Goal: Task Accomplishment & Management: Manage account settings

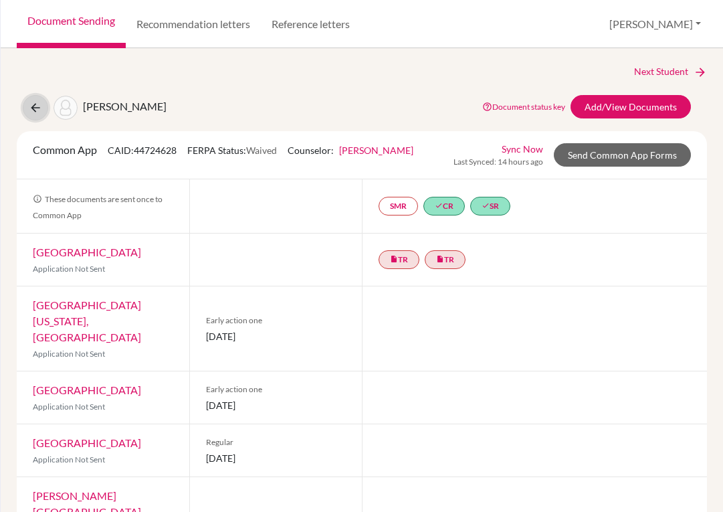
click at [29, 104] on icon at bounding box center [35, 107] width 13 height 13
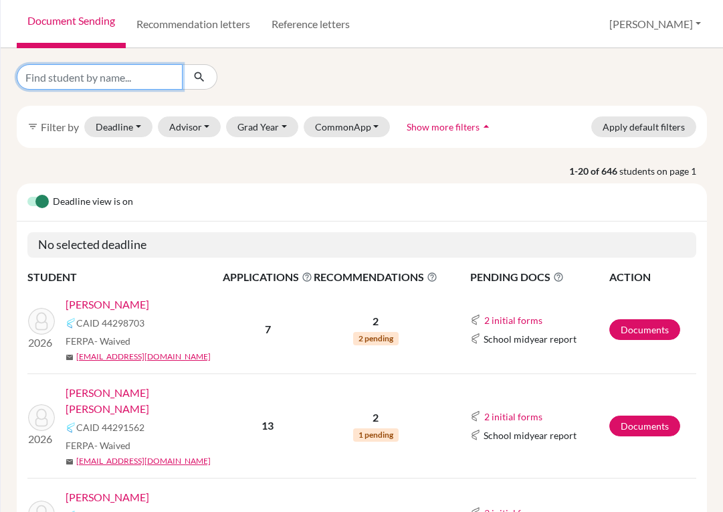
click at [84, 76] on input "Find student by name..." at bounding box center [100, 76] width 166 height 25
type input "[PERSON_NAME]"
click at [196, 82] on icon "submit" at bounding box center [199, 76] width 13 height 13
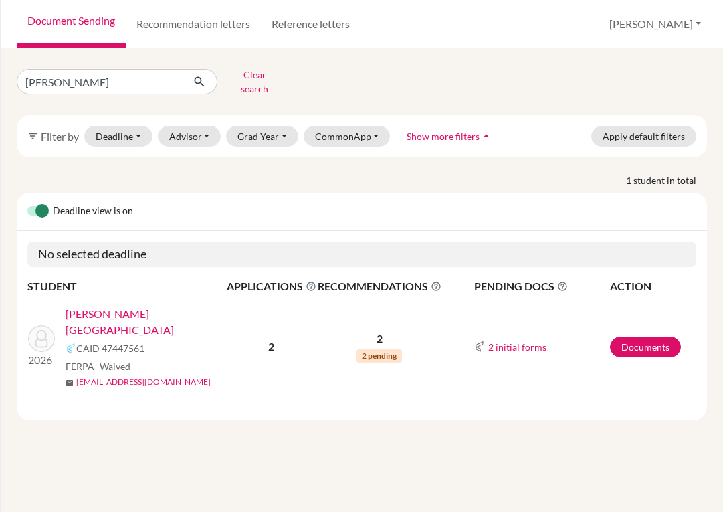
click at [124, 306] on link "Juarez, Diego" at bounding box center [151, 322] width 170 height 32
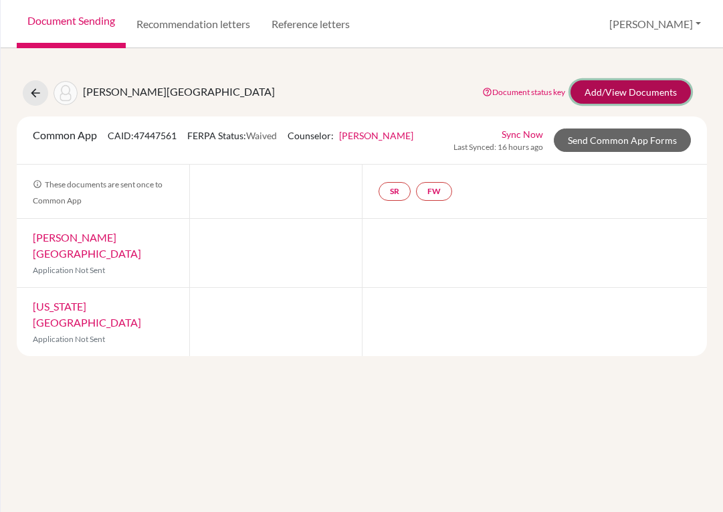
click at [602, 84] on link "Add/View Documents" at bounding box center [631, 91] width 120 height 23
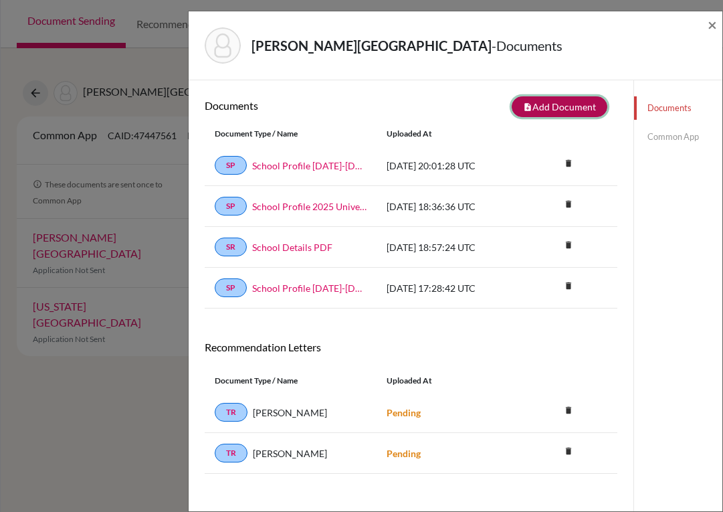
click at [539, 109] on button "note_add Add Document" at bounding box center [560, 106] width 96 height 21
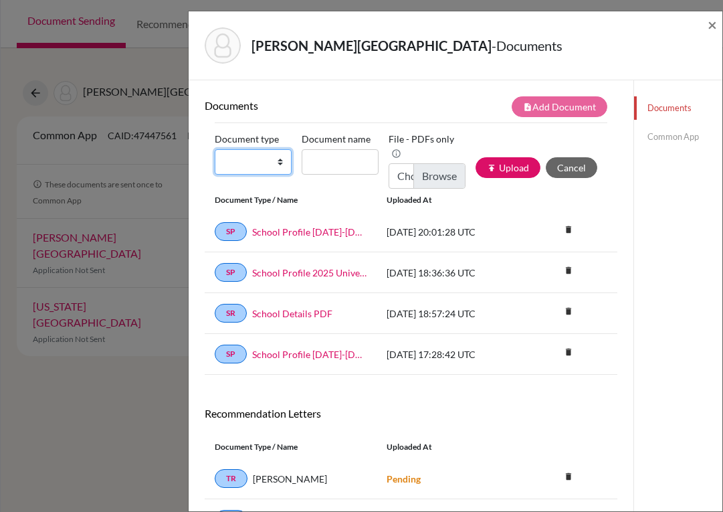
click at [273, 164] on select "Change explanation for Common App reports Counselor recommendation Internationa…" at bounding box center [253, 161] width 77 height 25
select select "2"
click at [215, 149] on select "Change explanation for Common App reports Counselor recommendation Internationa…" at bounding box center [253, 161] width 77 height 25
click at [330, 165] on input "Document name" at bounding box center [340, 161] width 77 height 25
click at [353, 167] on input "Transcript 9-11" at bounding box center [340, 161] width 77 height 25
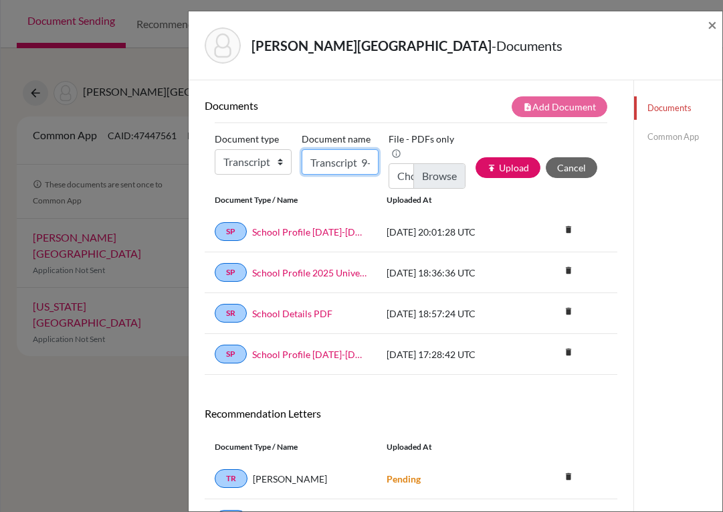
drag, startPoint x: 367, startPoint y: 161, endPoint x: 293, endPoint y: 160, distance: 73.6
click at [293, 160] on div "Document type Change explanation for Common App reports Counselor recommendatio…" at bounding box center [411, 158] width 393 height 60
type input "1"
click at [406, 80] on div "Documents note_add Add Document Document type Change explanation for Common App…" at bounding box center [411, 336] width 445 height 512
click at [355, 156] on input "Document name" at bounding box center [340, 161] width 77 height 25
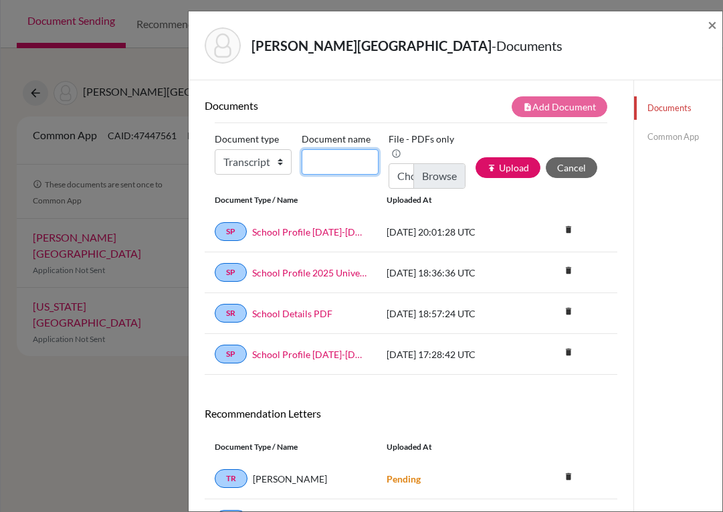
type input "Transcript 11-12"
click at [429, 177] on input "Choose file" at bounding box center [427, 175] width 77 height 25
type input "C:\fakepath\Diego Juarez_Transcripts.pdf"
click at [489, 170] on button "publish Upload" at bounding box center [508, 167] width 65 height 21
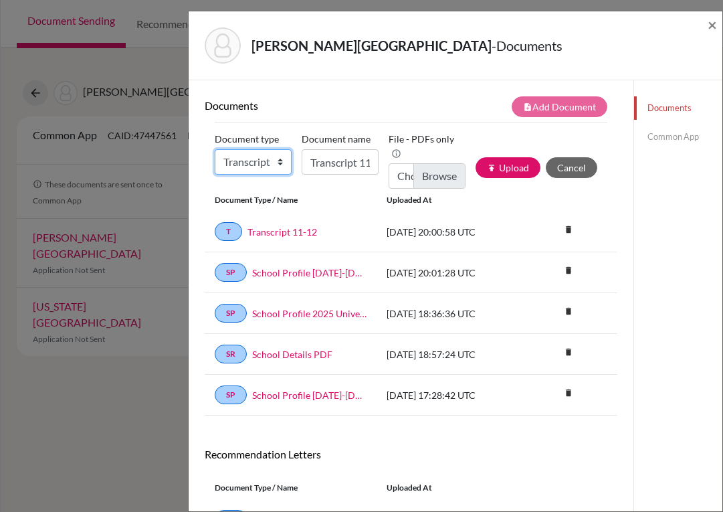
click at [279, 163] on select "Change explanation for Common App reports Counselor recommendation Internationa…" at bounding box center [253, 161] width 77 height 25
click at [281, 163] on select "Change explanation for Common App reports Counselor recommendation Internationa…" at bounding box center [253, 161] width 77 height 25
select select "2"
click at [215, 149] on select "Change explanation for Common App reports Counselor recommendation Internationa…" at bounding box center [253, 161] width 77 height 25
click at [359, 163] on input "Transcript 11-12" at bounding box center [340, 161] width 77 height 25
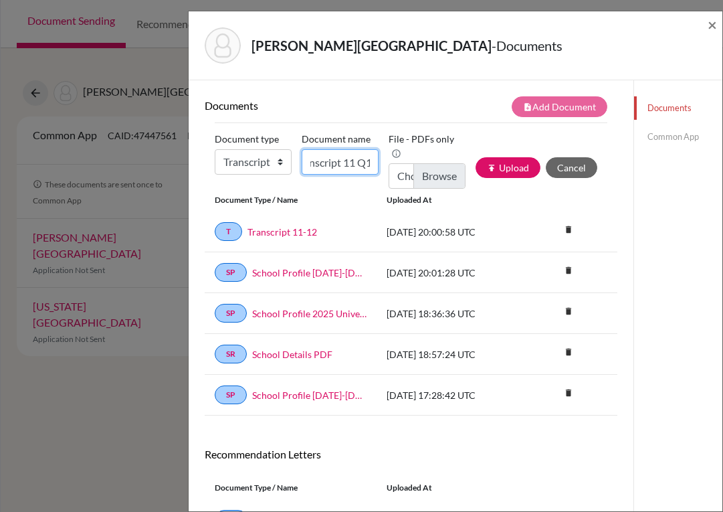
scroll to position [0, 22]
type input "Transcript 11 Q1"
click at [512, 165] on button "publish Upload" at bounding box center [508, 167] width 65 height 21
click at [444, 176] on input "Choose file" at bounding box center [427, 175] width 77 height 25
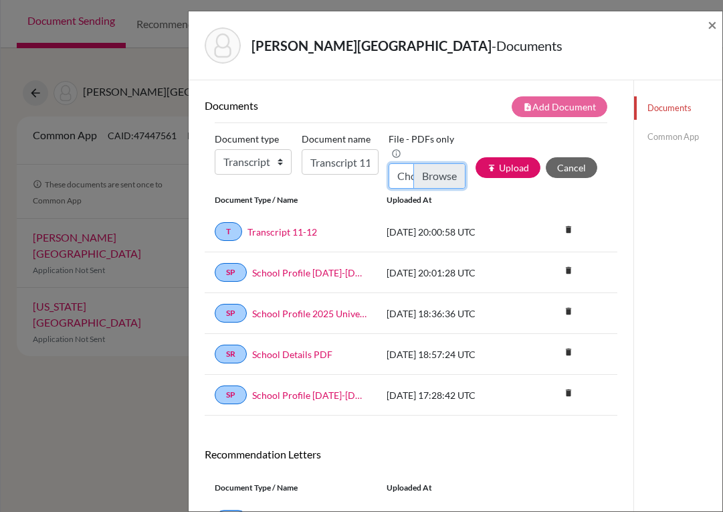
type input "C:\fakepath\Diego Juarez_11th-Q1.pdf"
click at [496, 167] on button "publish Upload" at bounding box center [508, 167] width 65 height 21
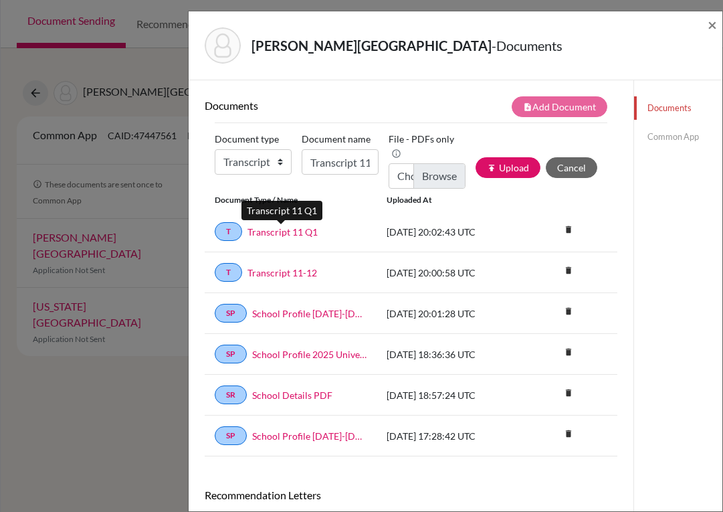
click at [295, 232] on link "Transcript 11 Q1" at bounding box center [283, 232] width 70 height 14
click at [713, 27] on span "×" at bounding box center [712, 24] width 9 height 19
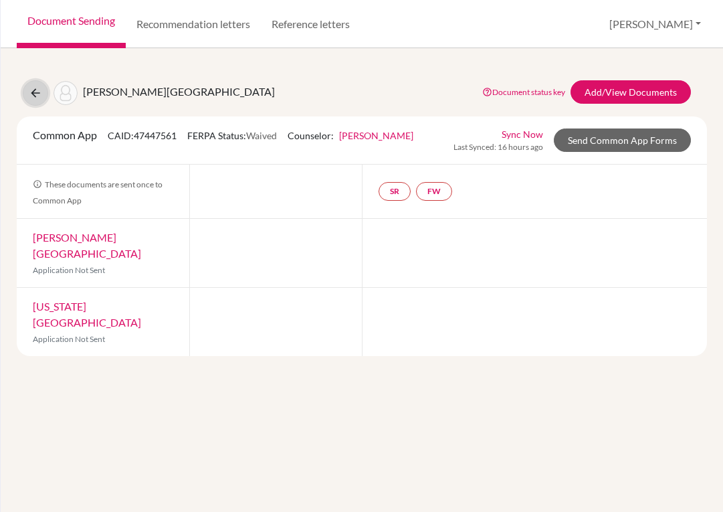
click at [34, 93] on icon at bounding box center [35, 92] width 13 height 13
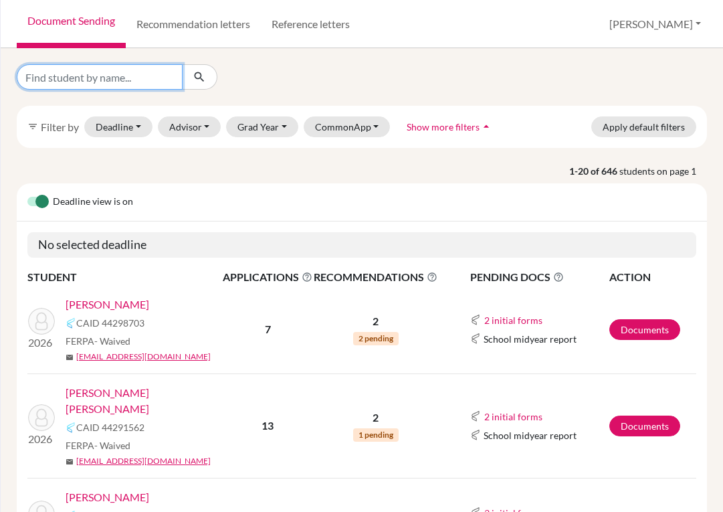
click at [94, 84] on input "Find student by name..." at bounding box center [100, 76] width 166 height 25
type input "lopez"
click at [201, 75] on icon "submit" at bounding box center [199, 76] width 13 height 13
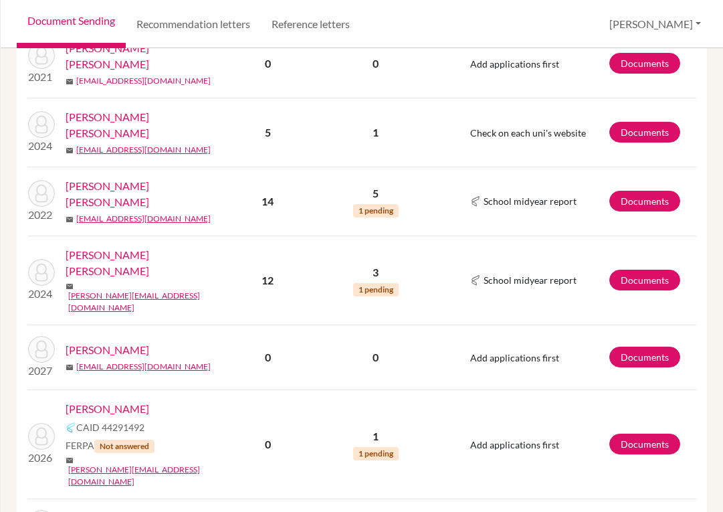
scroll to position [268, 0]
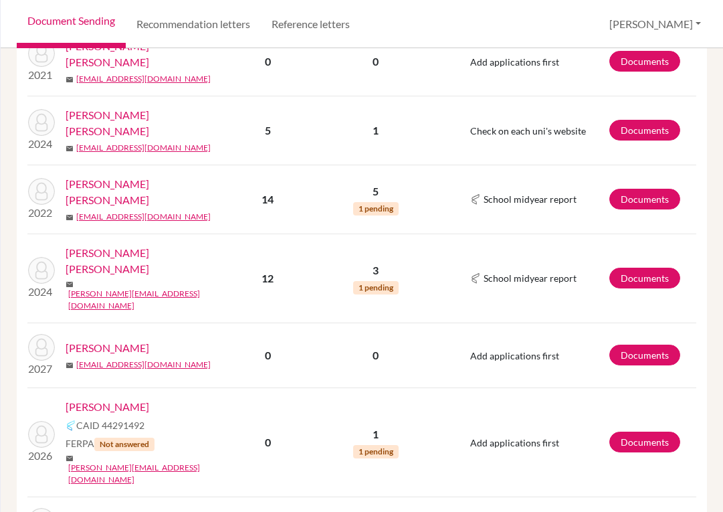
click at [122, 399] on link "Lopez, Stephanie" at bounding box center [108, 407] width 84 height 16
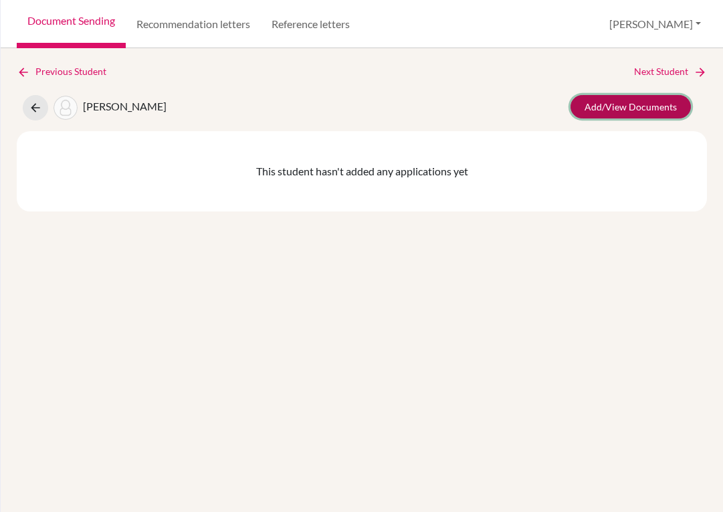
click at [598, 100] on link "Add/View Documents" at bounding box center [631, 106] width 120 height 23
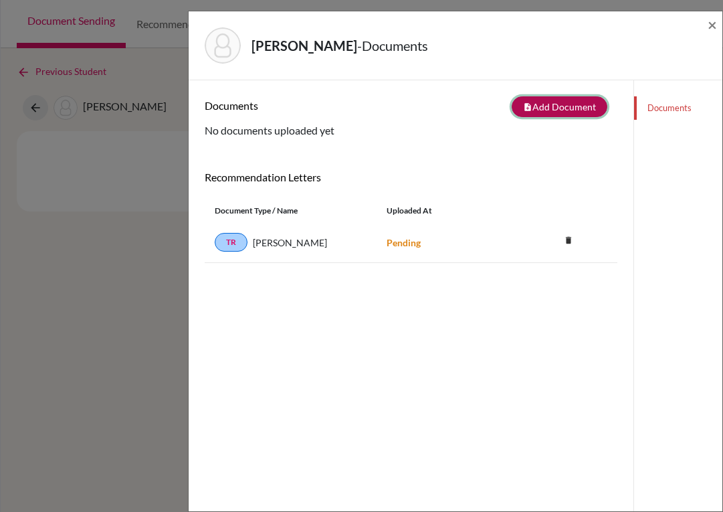
click at [523, 108] on icon "note_add" at bounding box center [527, 106] width 9 height 9
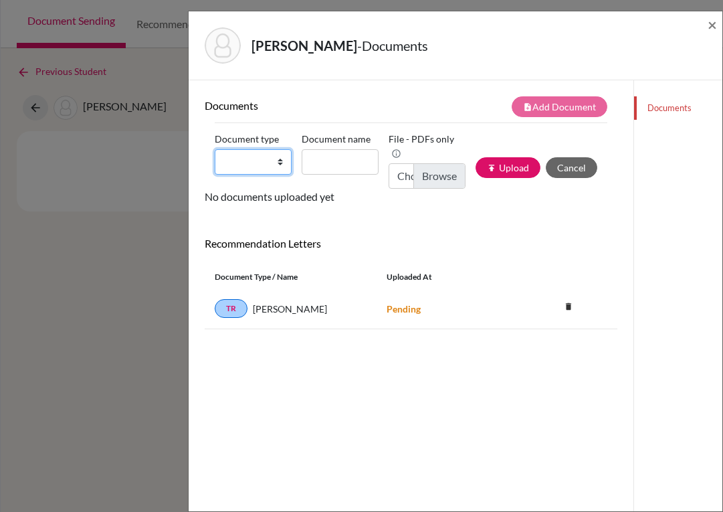
click at [281, 161] on select "Change explanation for Common App reports Counselor recommendation Internationa…" at bounding box center [253, 161] width 77 height 25
select select "2"
click at [215, 149] on select "Change explanation for Common App reports Counselor recommendation Internationa…" at bounding box center [253, 161] width 77 height 25
click at [327, 157] on input "Document name" at bounding box center [340, 161] width 77 height 25
type input "Transcript 9-11"
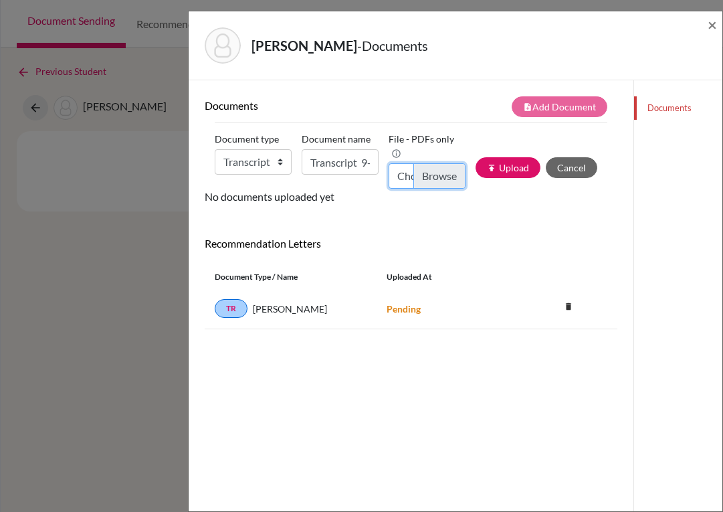
click at [422, 174] on input "Choose file" at bounding box center [427, 175] width 77 height 25
type input "C:\fakepath\Stephanie Lopez_Transcripts.pdf"
click at [482, 161] on button "publish Upload" at bounding box center [508, 167] width 65 height 21
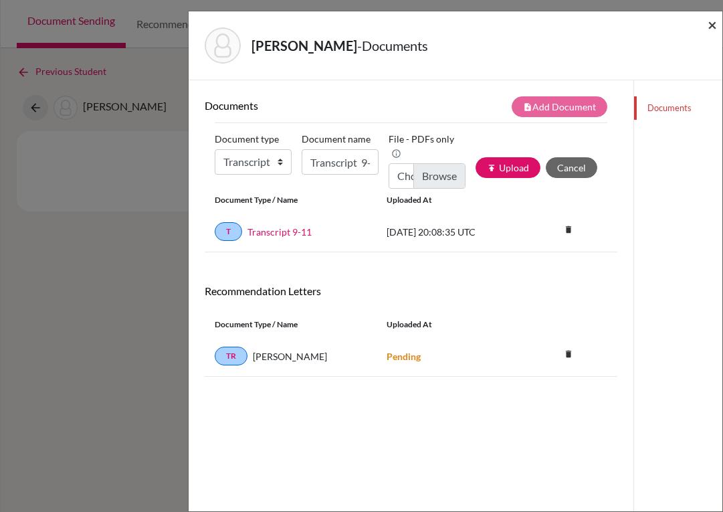
click at [708, 20] on span "×" at bounding box center [712, 24] width 9 height 19
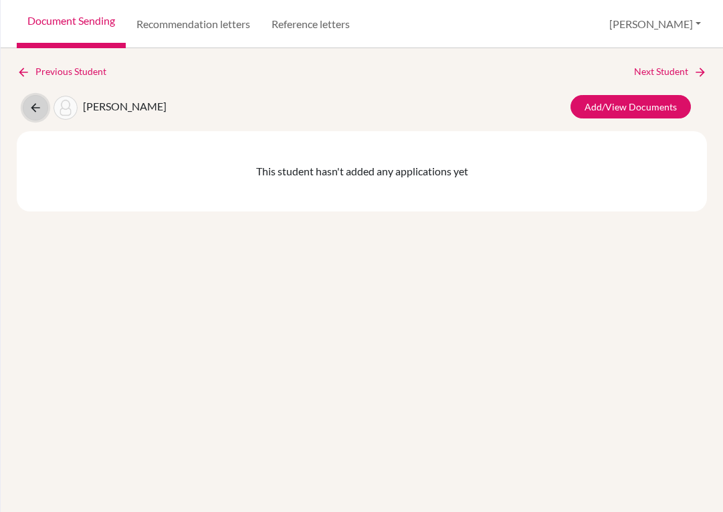
click at [33, 111] on icon at bounding box center [35, 107] width 13 height 13
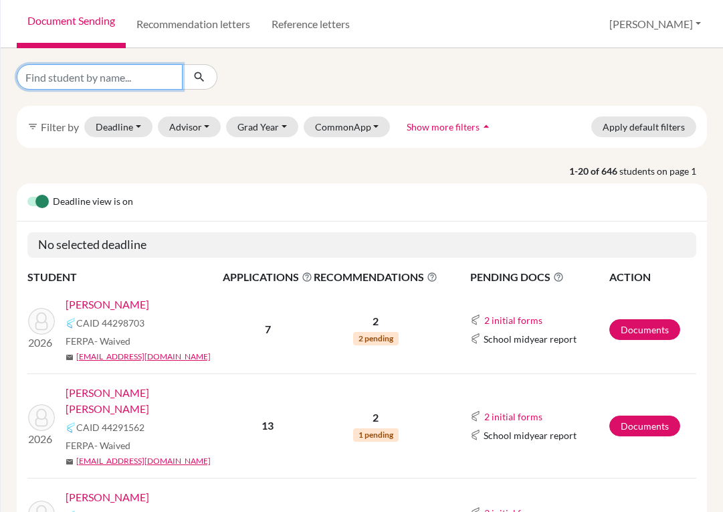
click at [64, 82] on input "Find student by name..." at bounding box center [100, 76] width 166 height 25
type input "[PERSON_NAME]"
click at [197, 71] on icon "submit" at bounding box center [199, 76] width 13 height 13
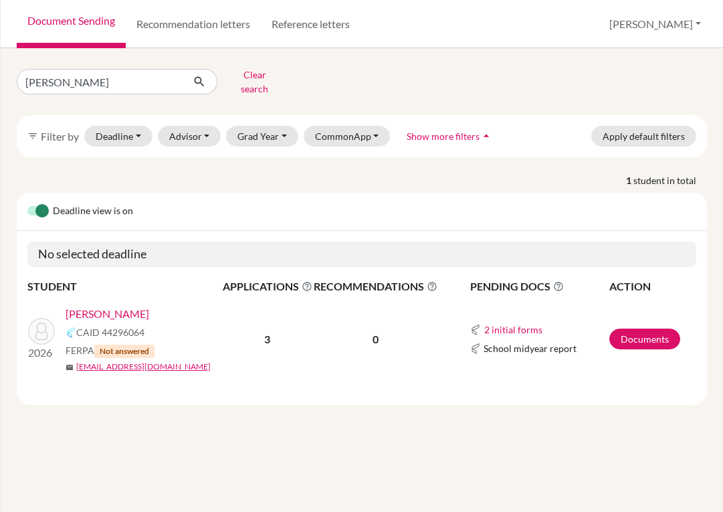
click at [110, 310] on link "[PERSON_NAME]" at bounding box center [108, 314] width 84 height 16
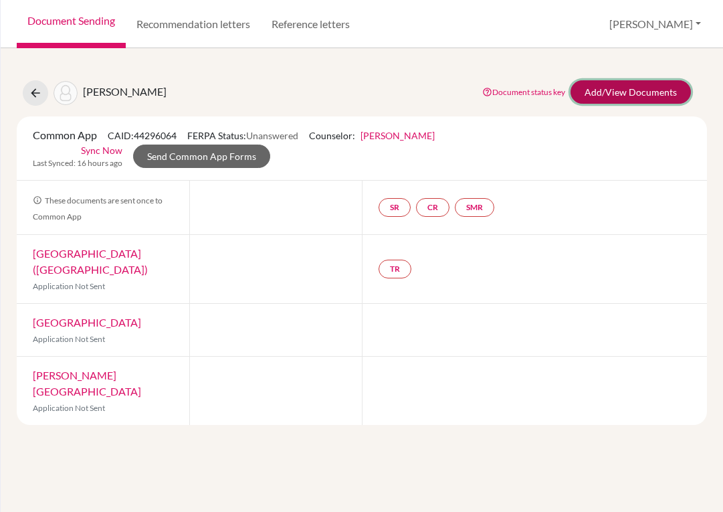
click at [613, 98] on link "Add/View Documents" at bounding box center [631, 91] width 120 height 23
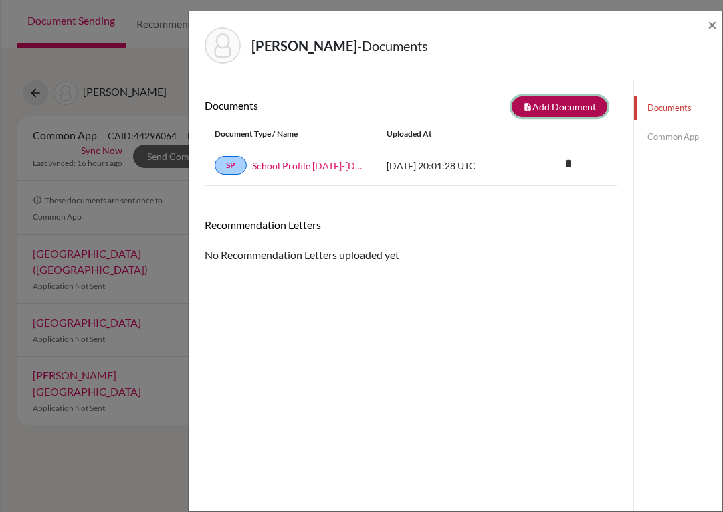
click at [527, 112] on button "note_add Add Document" at bounding box center [560, 106] width 96 height 21
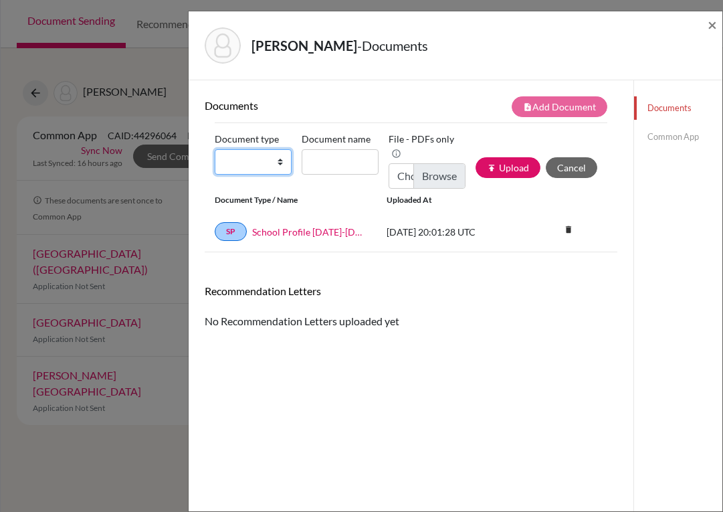
click at [276, 161] on select "Change explanation for Common App reports Counselor recommendation Internationa…" at bounding box center [253, 161] width 77 height 25
select select "2"
click at [215, 149] on select "Change explanation for Common App reports Counselor recommendation Internationa…" at bounding box center [253, 161] width 77 height 25
click at [318, 163] on input "Document name" at bounding box center [340, 161] width 77 height 25
type input "Transcript 9-11"
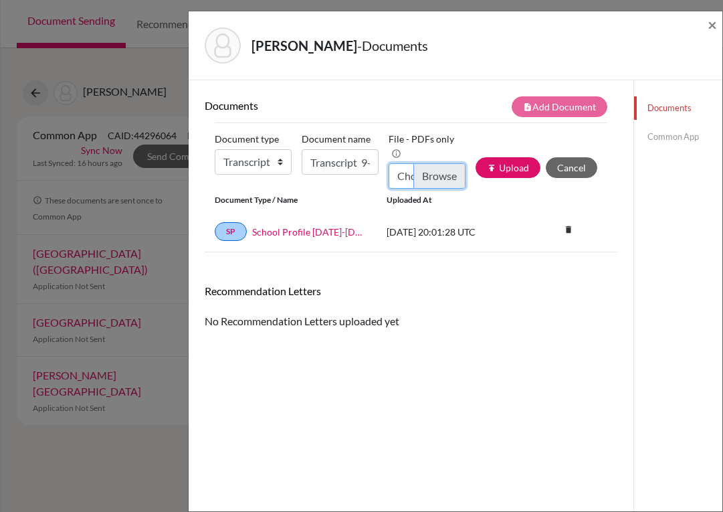
click at [426, 174] on input "Choose file" at bounding box center [427, 175] width 77 height 25
type input "C:\fakepath\[PERSON_NAME].pdf"
click at [501, 169] on button "publish Upload" at bounding box center [508, 167] width 65 height 21
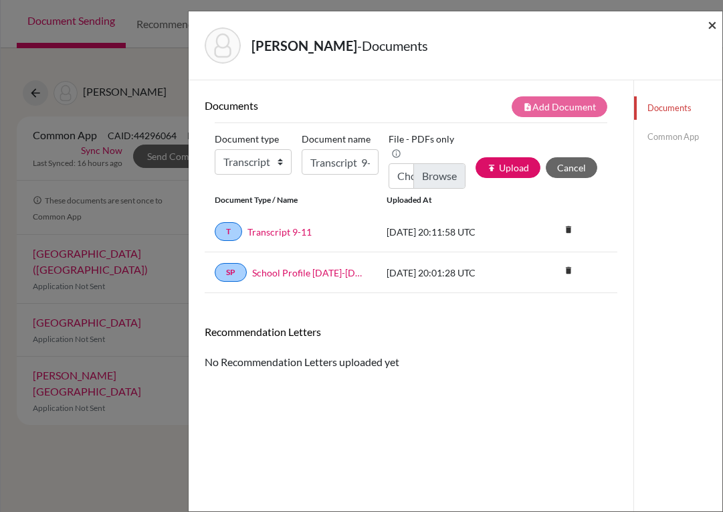
click at [710, 21] on span "×" at bounding box center [712, 24] width 9 height 19
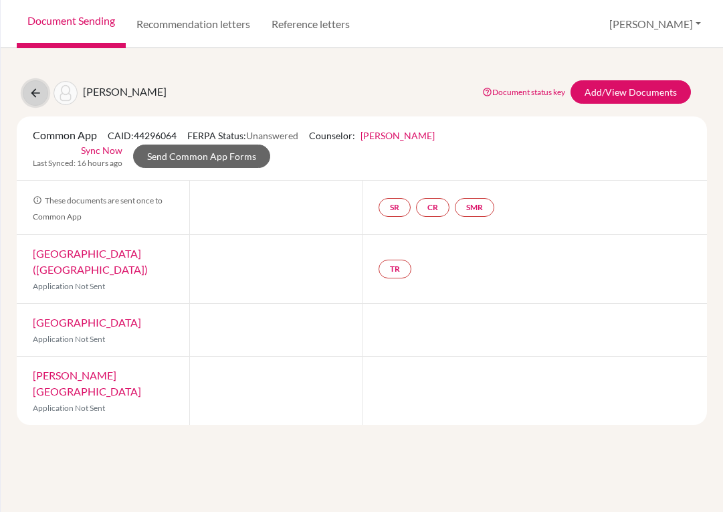
click at [33, 94] on icon at bounding box center [35, 92] width 13 height 13
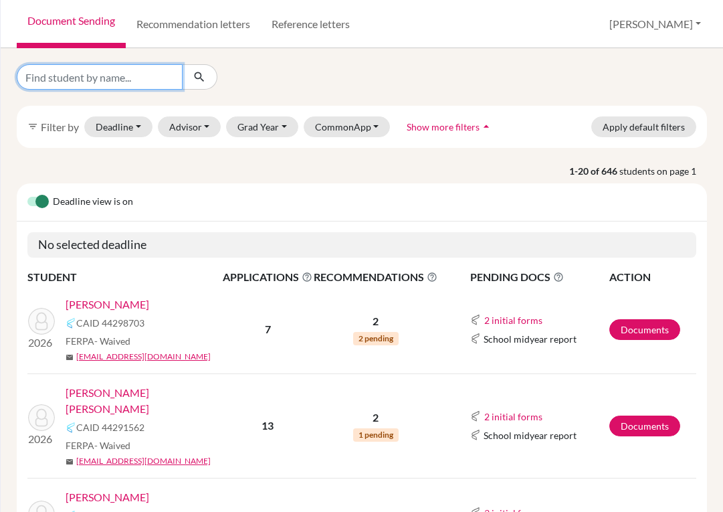
click at [126, 75] on input "Find student by name..." at bounding box center [100, 76] width 166 height 25
type input "mayen"
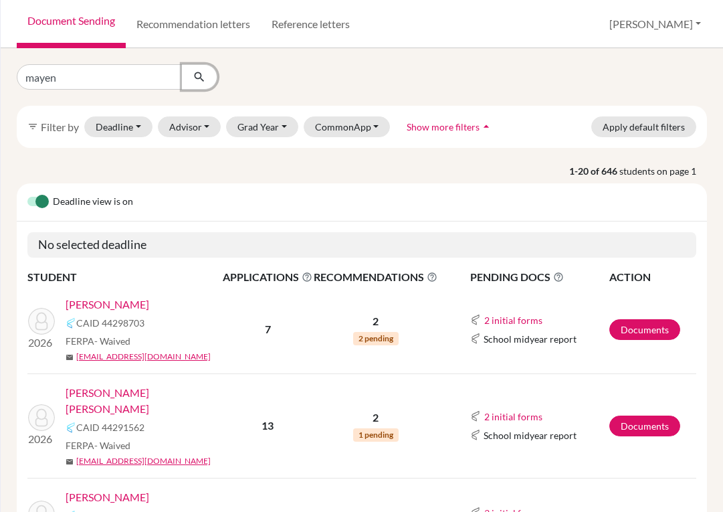
click at [198, 85] on button "submit" at bounding box center [199, 76] width 35 height 25
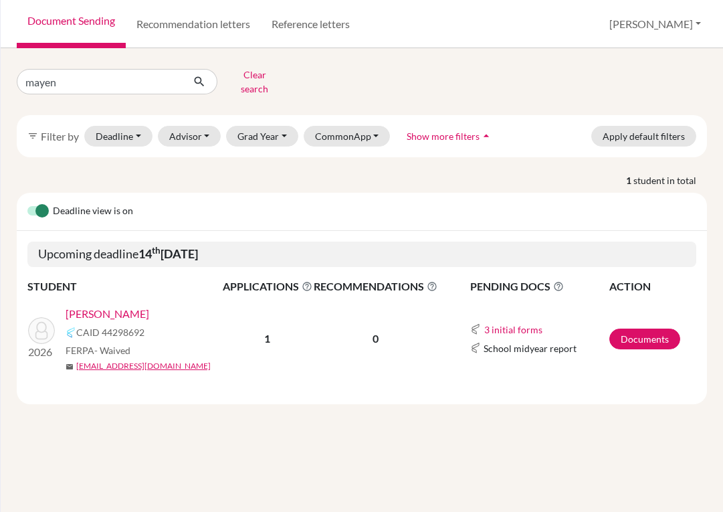
click at [105, 306] on link "[PERSON_NAME]" at bounding box center [108, 314] width 84 height 16
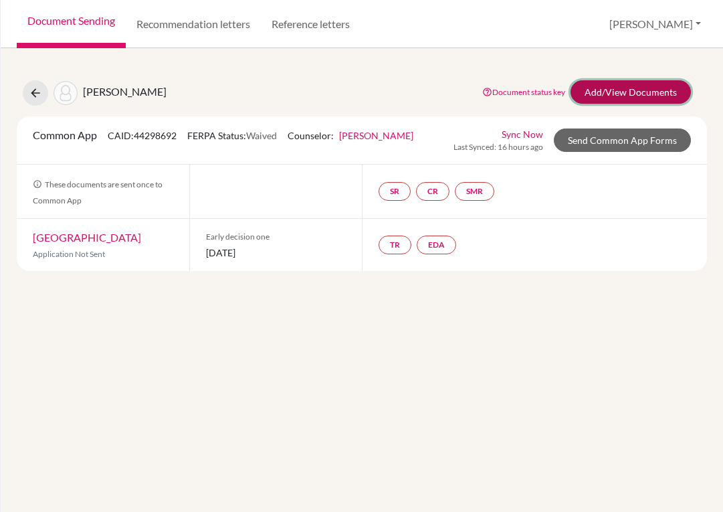
click at [611, 94] on link "Add/View Documents" at bounding box center [631, 91] width 120 height 23
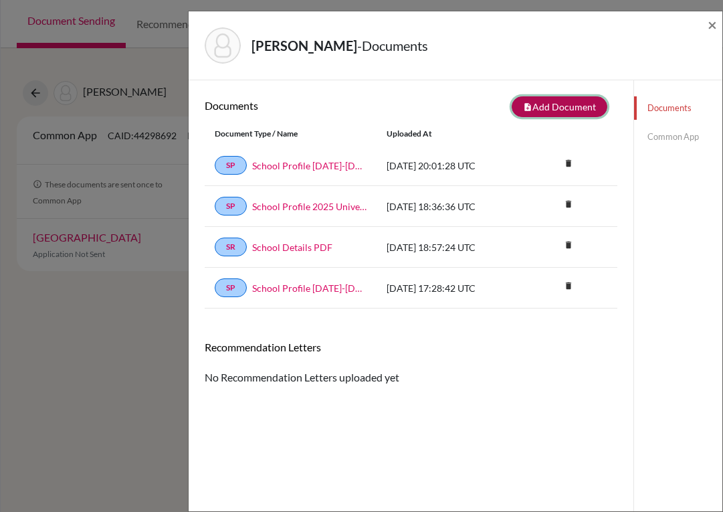
click at [569, 110] on button "note_add Add Document" at bounding box center [560, 106] width 96 height 21
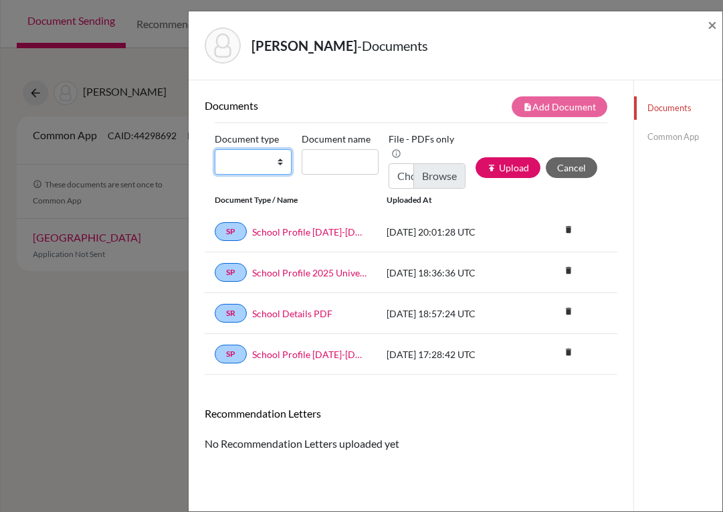
click at [276, 159] on select "Change explanation for Common App reports Counselor recommendation Internationa…" at bounding box center [253, 161] width 77 height 25
select select "2"
click at [215, 149] on select "Change explanation for Common App reports Counselor recommendation Internationa…" at bounding box center [253, 161] width 77 height 25
click at [324, 162] on input "Document name" at bounding box center [340, 161] width 77 height 25
type input "Transcript 9-11"
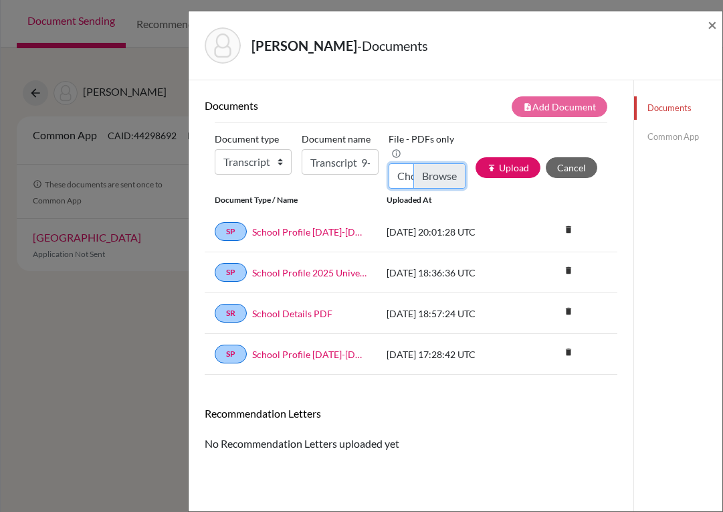
click at [434, 168] on input "Choose file" at bounding box center [427, 175] width 77 height 25
type input "C:\fakepath\Juan Jose Mayen_Transcripts.pdf"
click at [500, 167] on button "publish Upload" at bounding box center [508, 167] width 65 height 21
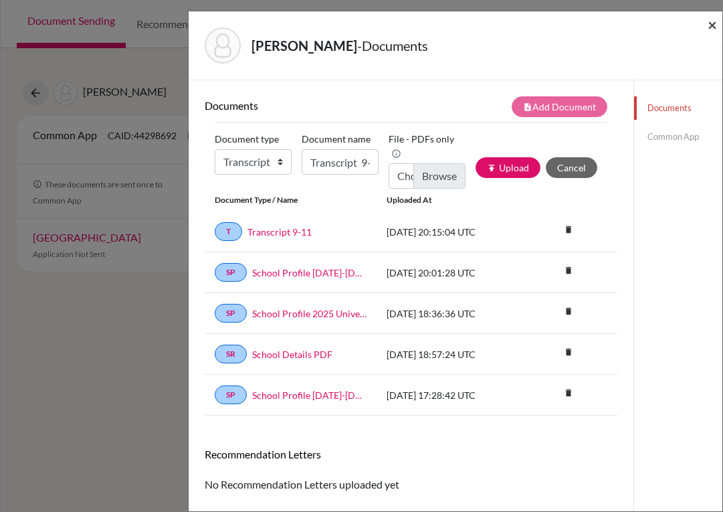
click at [710, 25] on span "×" at bounding box center [712, 24] width 9 height 19
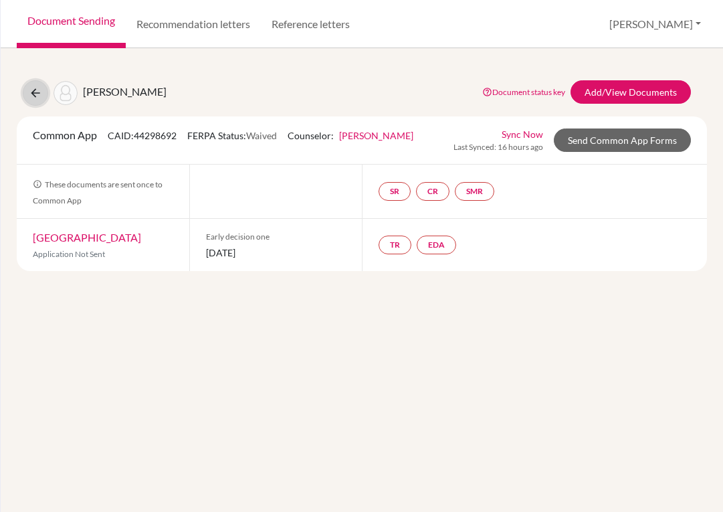
click at [39, 89] on icon at bounding box center [35, 92] width 13 height 13
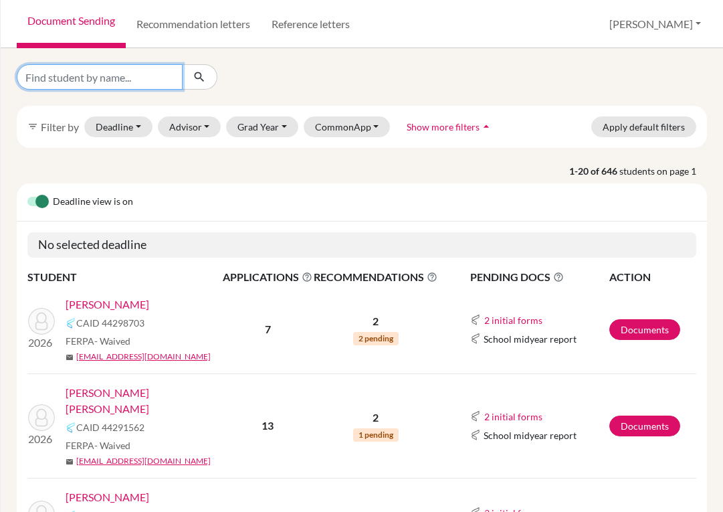
click at [135, 78] on input "Find student by name..." at bounding box center [100, 76] width 166 height 25
type input "[PERSON_NAME]"
click at [197, 76] on icon "submit" at bounding box center [199, 76] width 13 height 13
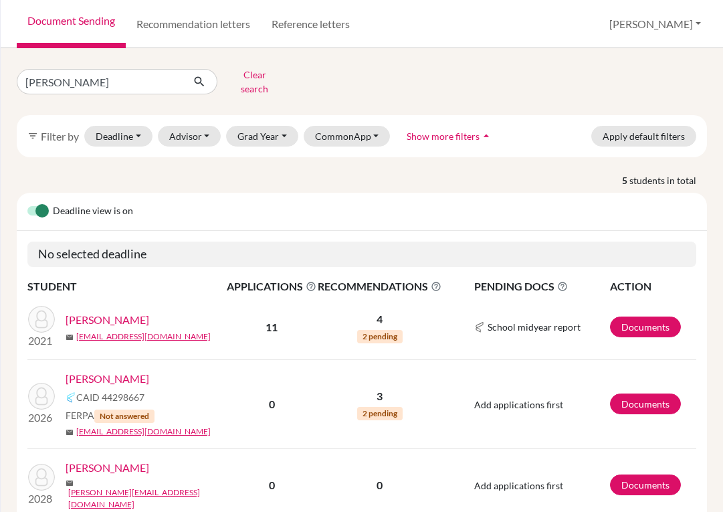
click at [110, 372] on link "[PERSON_NAME]" at bounding box center [108, 379] width 84 height 16
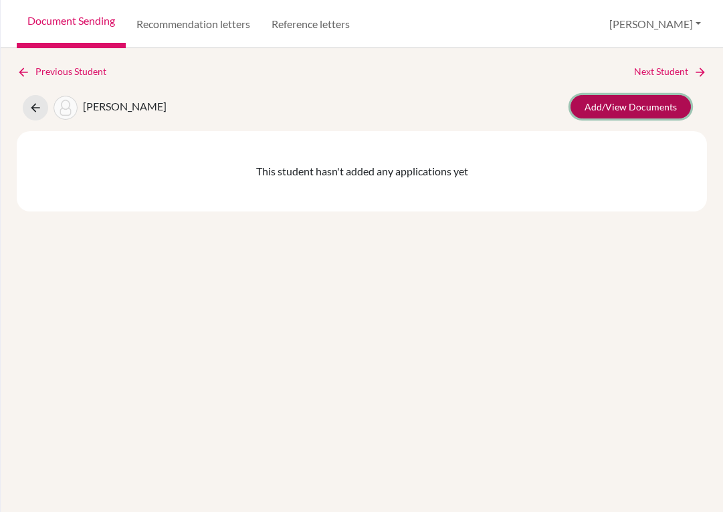
click at [600, 108] on link "Add/View Documents" at bounding box center [631, 106] width 120 height 23
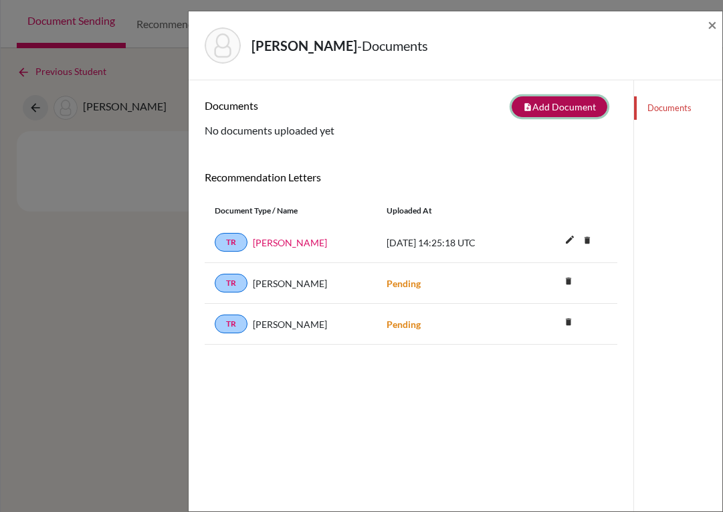
click at [540, 109] on button "note_add Add Document" at bounding box center [560, 106] width 96 height 21
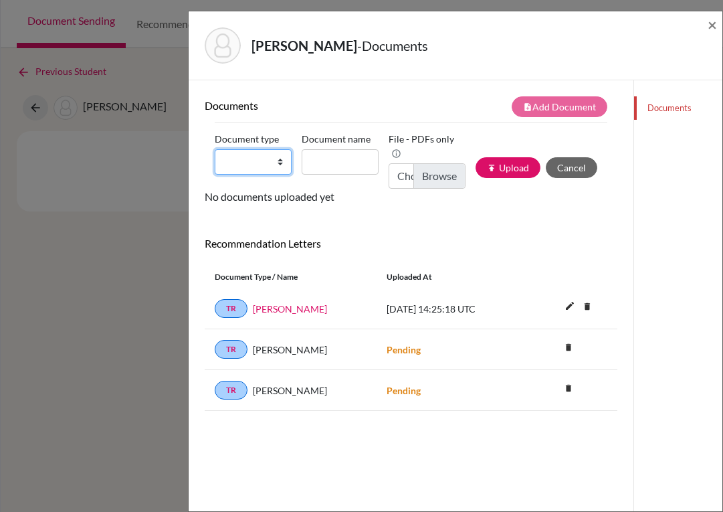
click at [278, 164] on select "Change explanation for Common App reports Counselor recommendation Internationa…" at bounding box center [253, 161] width 77 height 25
select select "2"
click at [215, 149] on select "Change explanation for Common App reports Counselor recommendation Internationa…" at bounding box center [253, 161] width 77 height 25
click at [327, 163] on input "Document name" at bounding box center [340, 161] width 77 height 25
type input "Transcript 9-11"
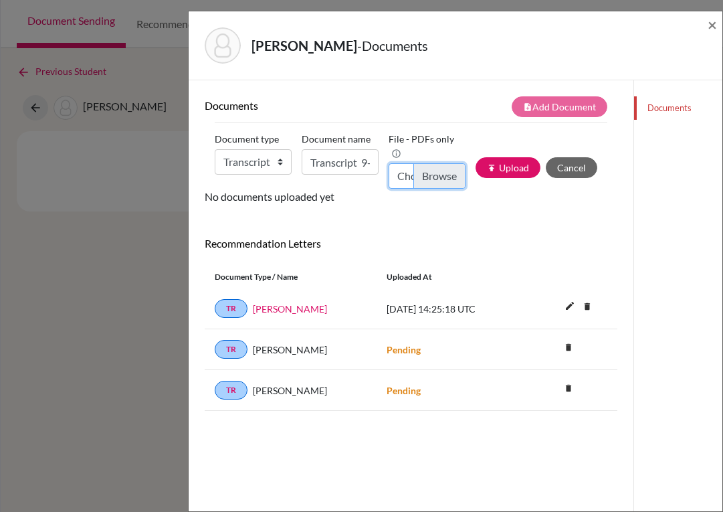
click at [425, 175] on input "Choose file" at bounding box center [427, 175] width 77 height 25
type input "C:\fakepath\Juan Medina_Transcripts.pdf"
click at [489, 166] on button "publish Upload" at bounding box center [508, 167] width 65 height 21
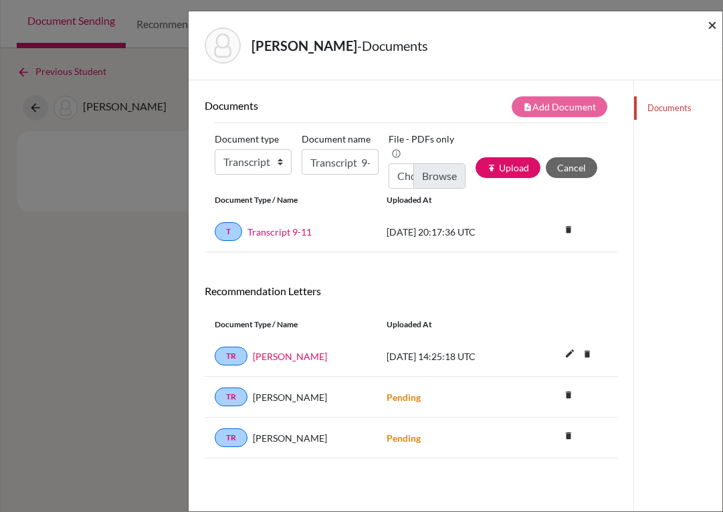
click at [715, 23] on span "×" at bounding box center [712, 24] width 9 height 19
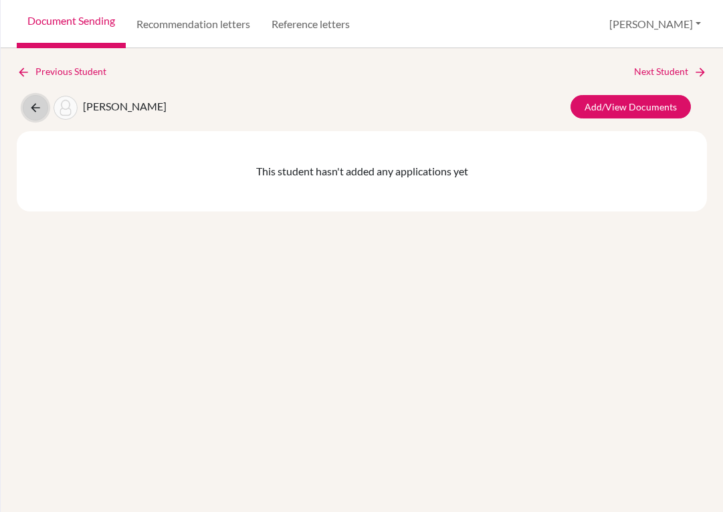
click at [33, 106] on icon at bounding box center [35, 107] width 13 height 13
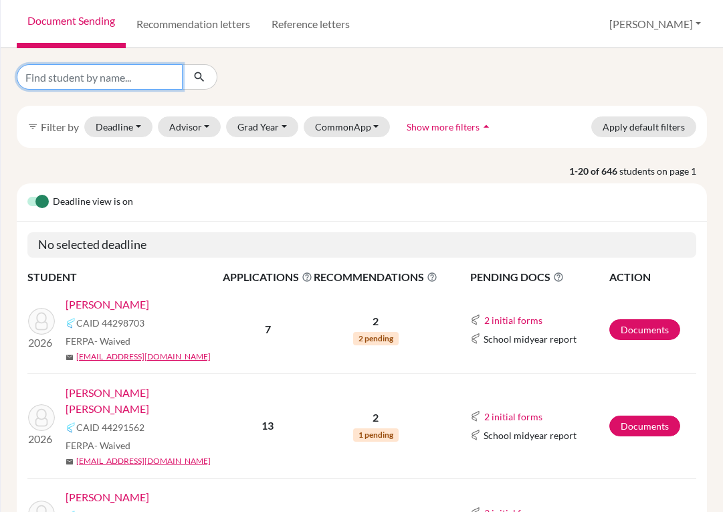
click at [95, 73] on input "Find student by name..." at bounding box center [100, 76] width 166 height 25
type input "[PERSON_NAME]"
click at [209, 77] on button "submit" at bounding box center [199, 76] width 35 height 25
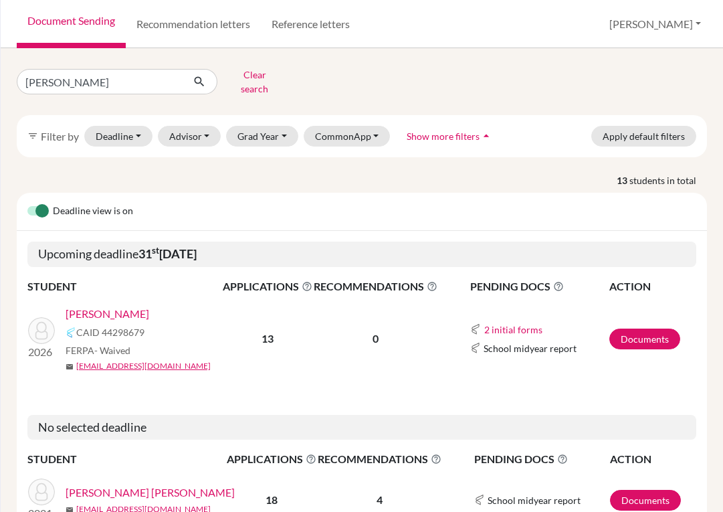
click at [109, 306] on link "[PERSON_NAME]" at bounding box center [108, 314] width 84 height 16
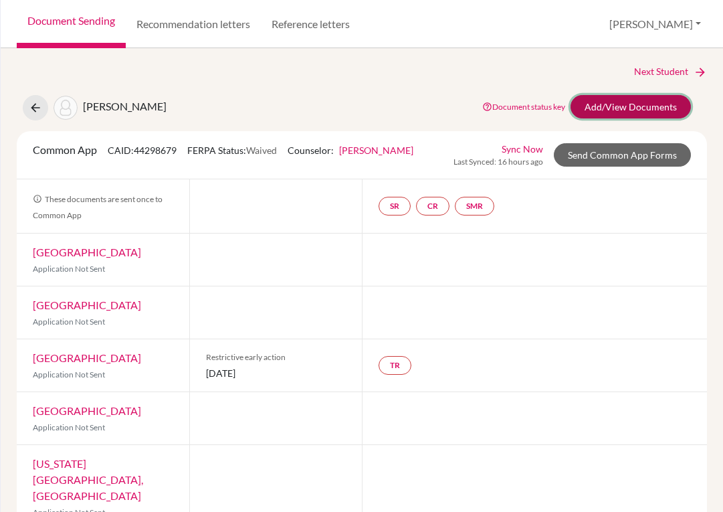
click at [607, 112] on link "Add/View Documents" at bounding box center [631, 106] width 120 height 23
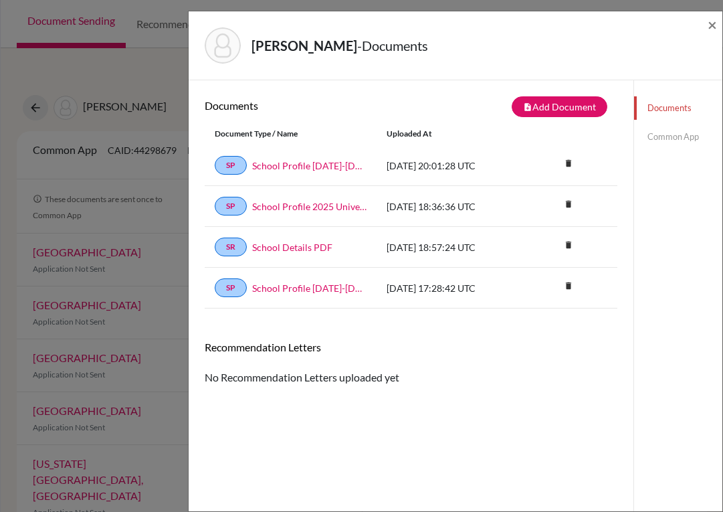
click at [526, 122] on div "Documents note_add Add Document Document type Change explanation for Common App…" at bounding box center [411, 202] width 413 height 212
click at [536, 102] on button "note_add Add Document" at bounding box center [560, 106] width 96 height 21
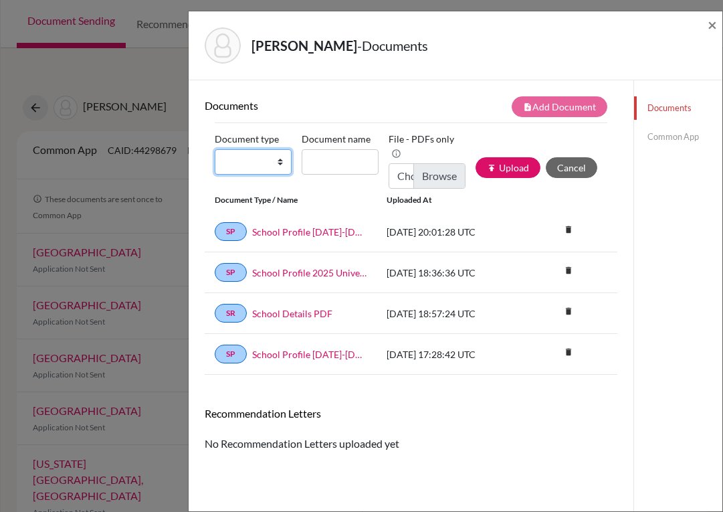
click at [277, 165] on select "Change explanation for Common App reports Counselor recommendation Internationa…" at bounding box center [253, 161] width 77 height 25
select select "2"
click at [215, 149] on select "Change explanation for Common App reports Counselor recommendation Internationa…" at bounding box center [253, 161] width 77 height 25
click at [334, 163] on input "Document name" at bounding box center [340, 161] width 77 height 25
type input "Transcript 9-11"
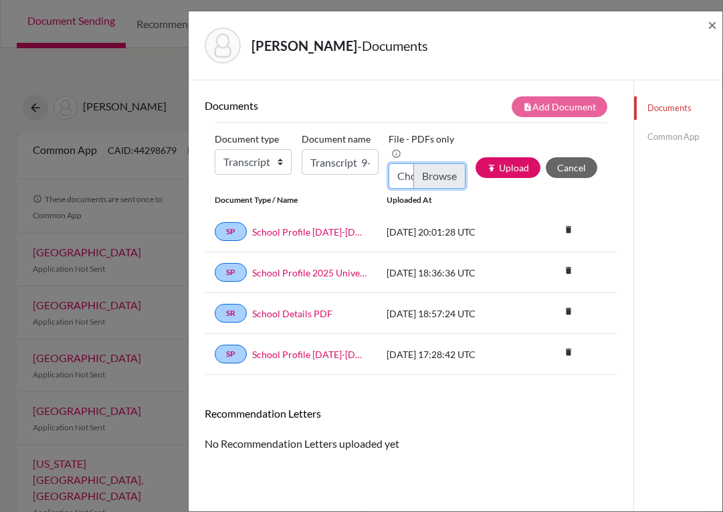
click at [439, 171] on input "Choose file" at bounding box center [427, 175] width 77 height 25
type input "C:\fakepath\[PERSON_NAME].pdf"
click at [487, 167] on icon "publish" at bounding box center [491, 167] width 9 height 9
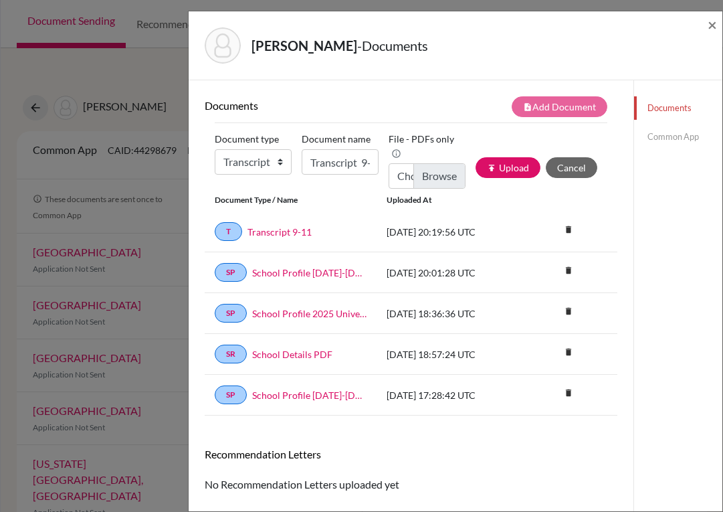
click at [706, 29] on div "[PERSON_NAME] - Documents ×" at bounding box center [455, 46] width 523 height 58
click at [710, 24] on span "×" at bounding box center [712, 24] width 9 height 19
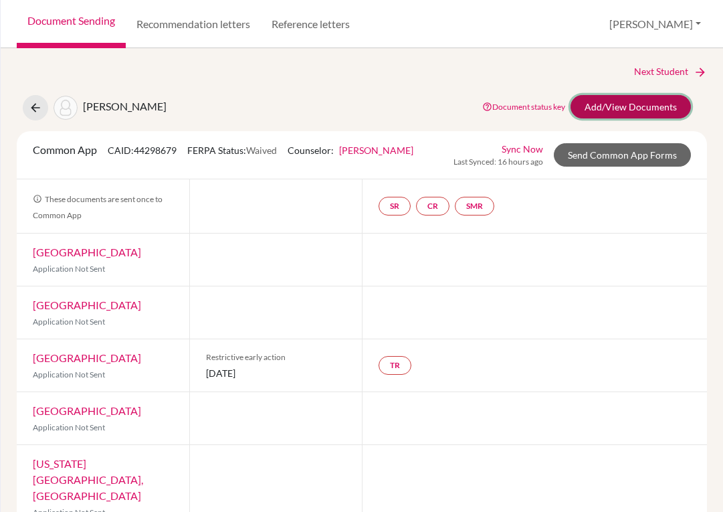
click at [607, 102] on link "Add/View Documents" at bounding box center [631, 106] width 120 height 23
